Goal: Task Accomplishment & Management: Use online tool/utility

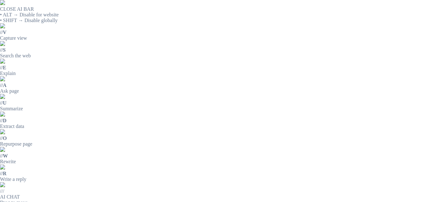
scroll to position [105, 0]
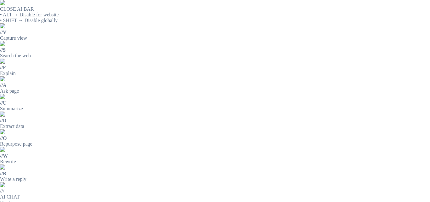
drag, startPoint x: 274, startPoint y: 152, endPoint x: 307, endPoint y: 148, distance: 33.3
copy tr "PLATON 20 18 LT"
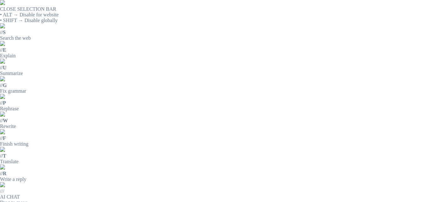
scroll to position [105, 0]
drag, startPoint x: 275, startPoint y: 164, endPoint x: 296, endPoint y: 165, distance: 21.1
copy b "PAPELERA VAIVEN 12L"
